Goal: Task Accomplishment & Management: Use online tool/utility

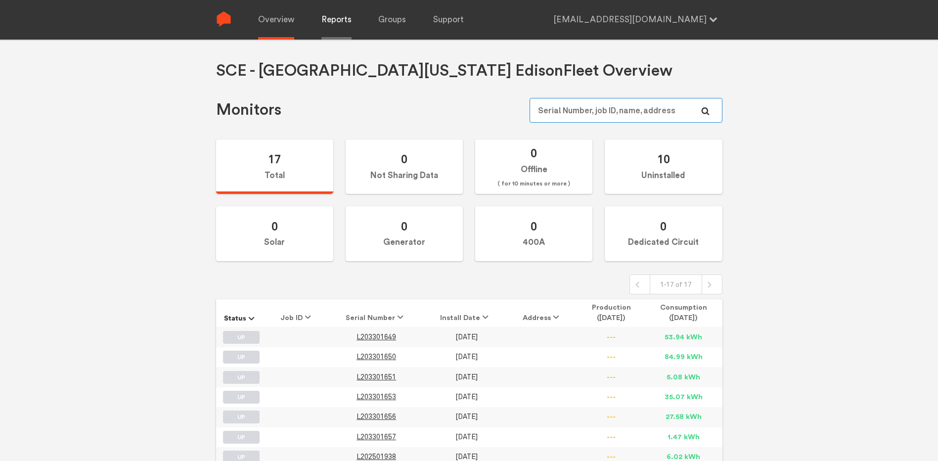
type input "[EMAIL_ADDRESS][DOMAIN_NAME]"
click at [336, 17] on link "Reports" at bounding box center [336, 20] width 30 height 40
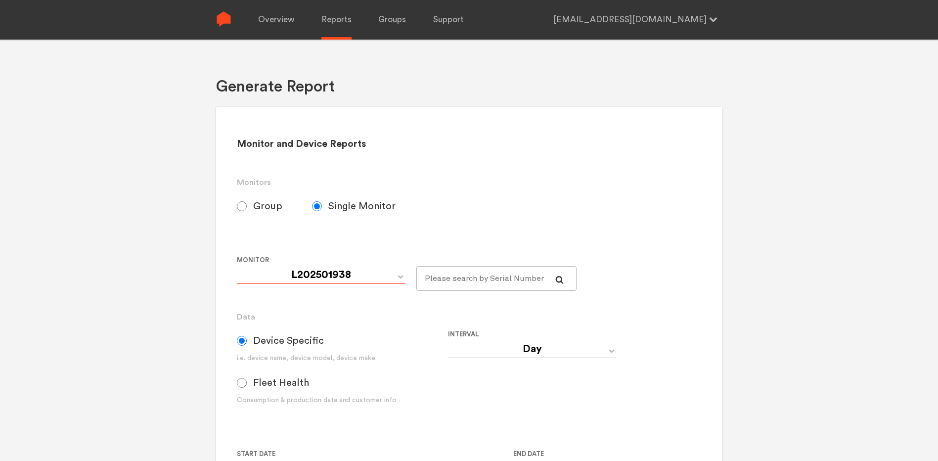
click at [397, 276] on select "L202501938 L203301649 L203301650 L203301651 L203301653 L203301656 L203301657" at bounding box center [321, 275] width 168 height 18
select select "L203301650"
click at [237, 266] on select "L202501938 L203301649 L203301650 L203301651 L203301653 L203301656 L203301657" at bounding box center [321, 275] width 168 height 18
click at [522, 350] on select "Day Year Month Week Hour 30 Minute 15 Minute 5 Minute Minute" at bounding box center [532, 349] width 168 height 18
select select "Minute"
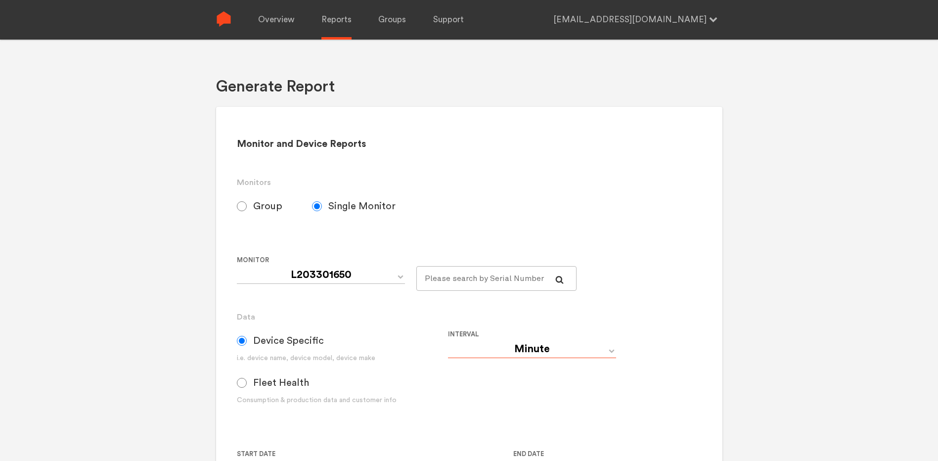
click at [448, 340] on select "Day Year Month Week Hour 30 Minute 15 Minute 5 Minute Minute" at bounding box center [532, 349] width 168 height 18
type input "[DATE] 12:00 AM"
type input "[DATE] 11:59 PM"
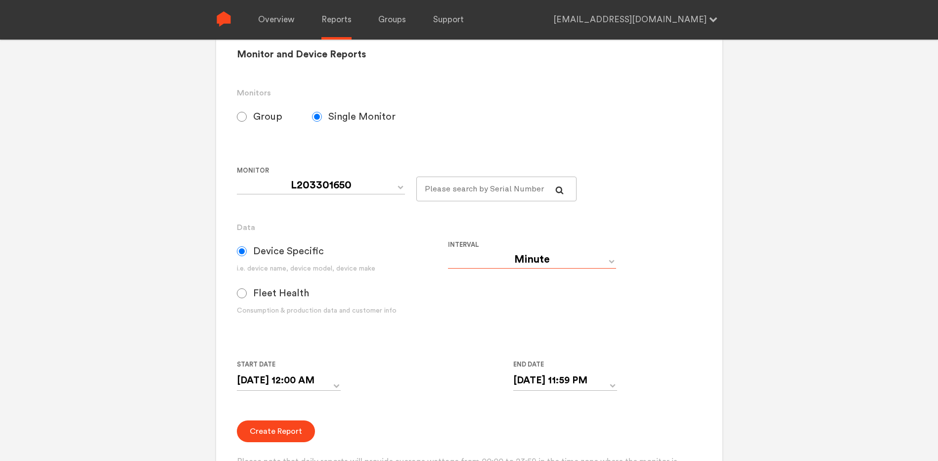
scroll to position [99, 0]
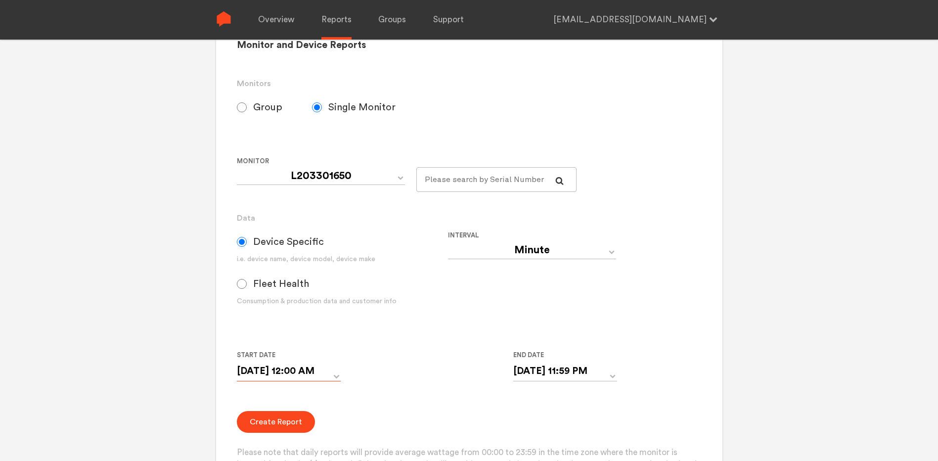
click at [337, 369] on input "[DATE] 12:00 AM" at bounding box center [289, 371] width 104 height 20
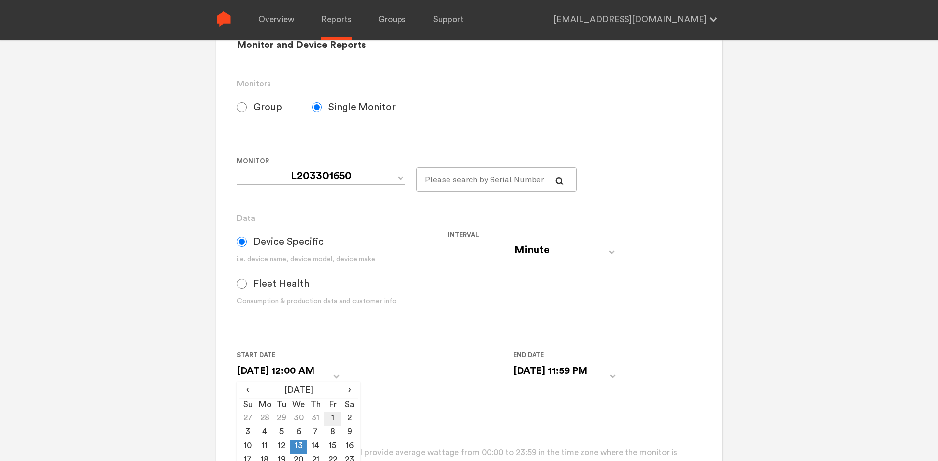
click at [330, 413] on td "1" at bounding box center [332, 419] width 17 height 14
type input "[DATE] 12:00 AM"
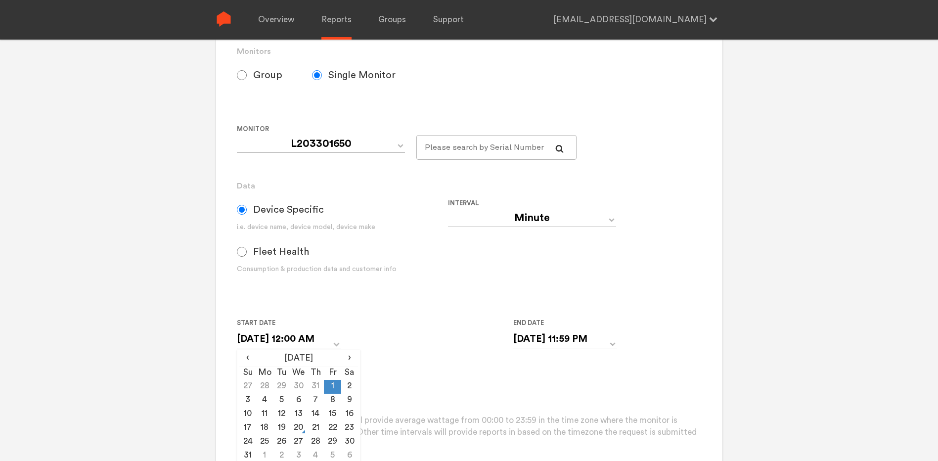
scroll to position [148, 0]
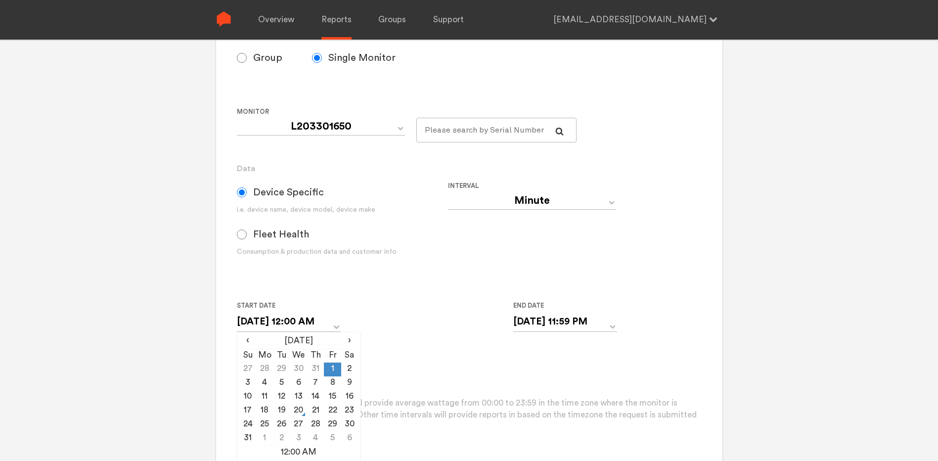
click at [495, 345] on form "Group Single Monitor Monitor Group SCE---Southern-[US_STATE]-Edison-Default Cel…" at bounding box center [469, 240] width 464 height 388
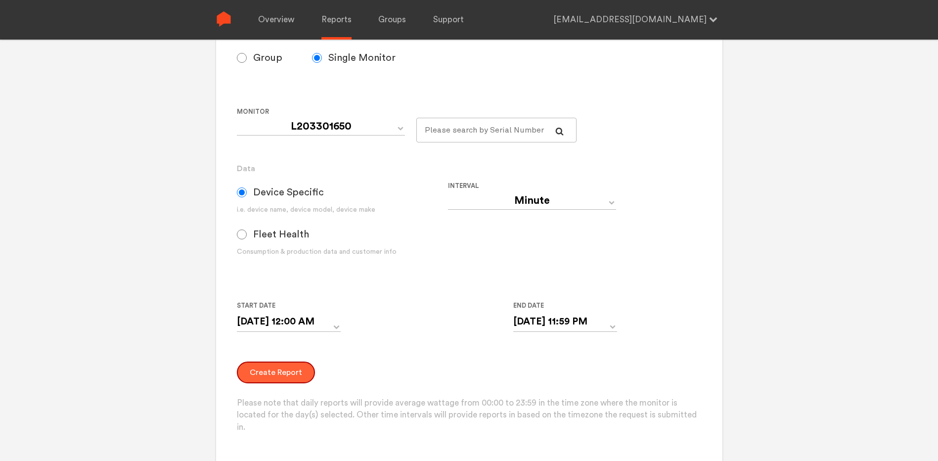
click at [277, 371] on button "Create Report" at bounding box center [276, 373] width 78 height 22
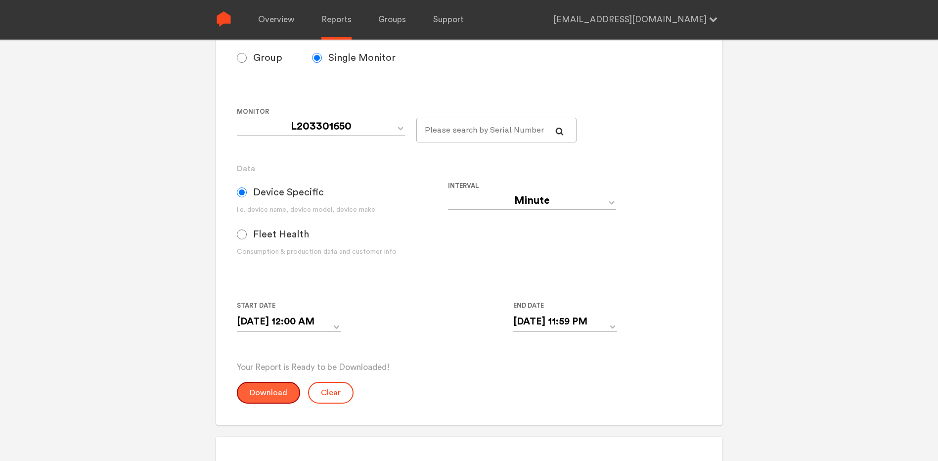
click at [264, 391] on button "Download" at bounding box center [268, 393] width 63 height 22
